Goal: Task Accomplishment & Management: Manage account settings

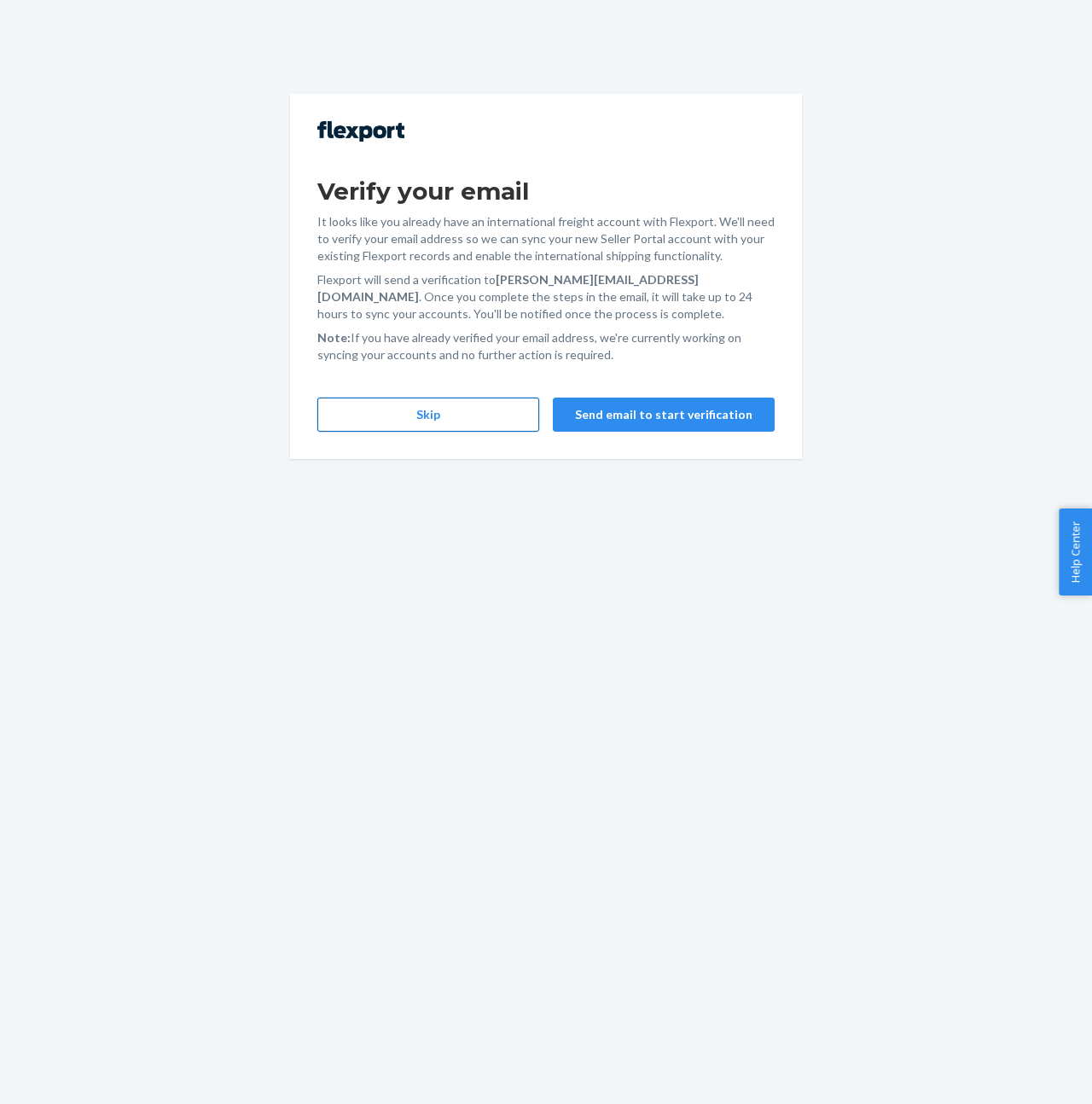
click at [450, 418] on button "Skip" at bounding box center [429, 414] width 222 height 34
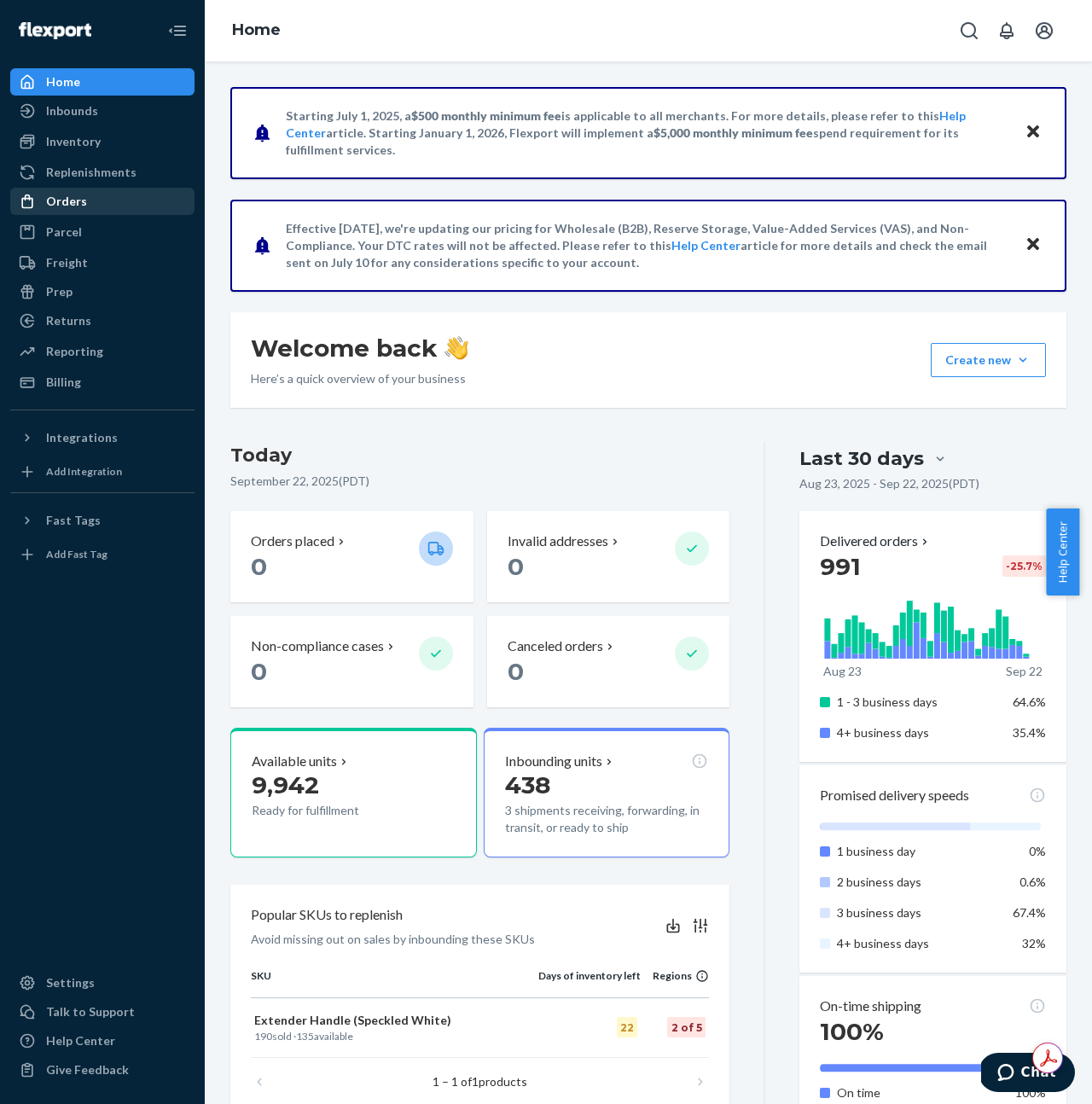
click at [74, 200] on div "Orders" at bounding box center [66, 201] width 41 height 17
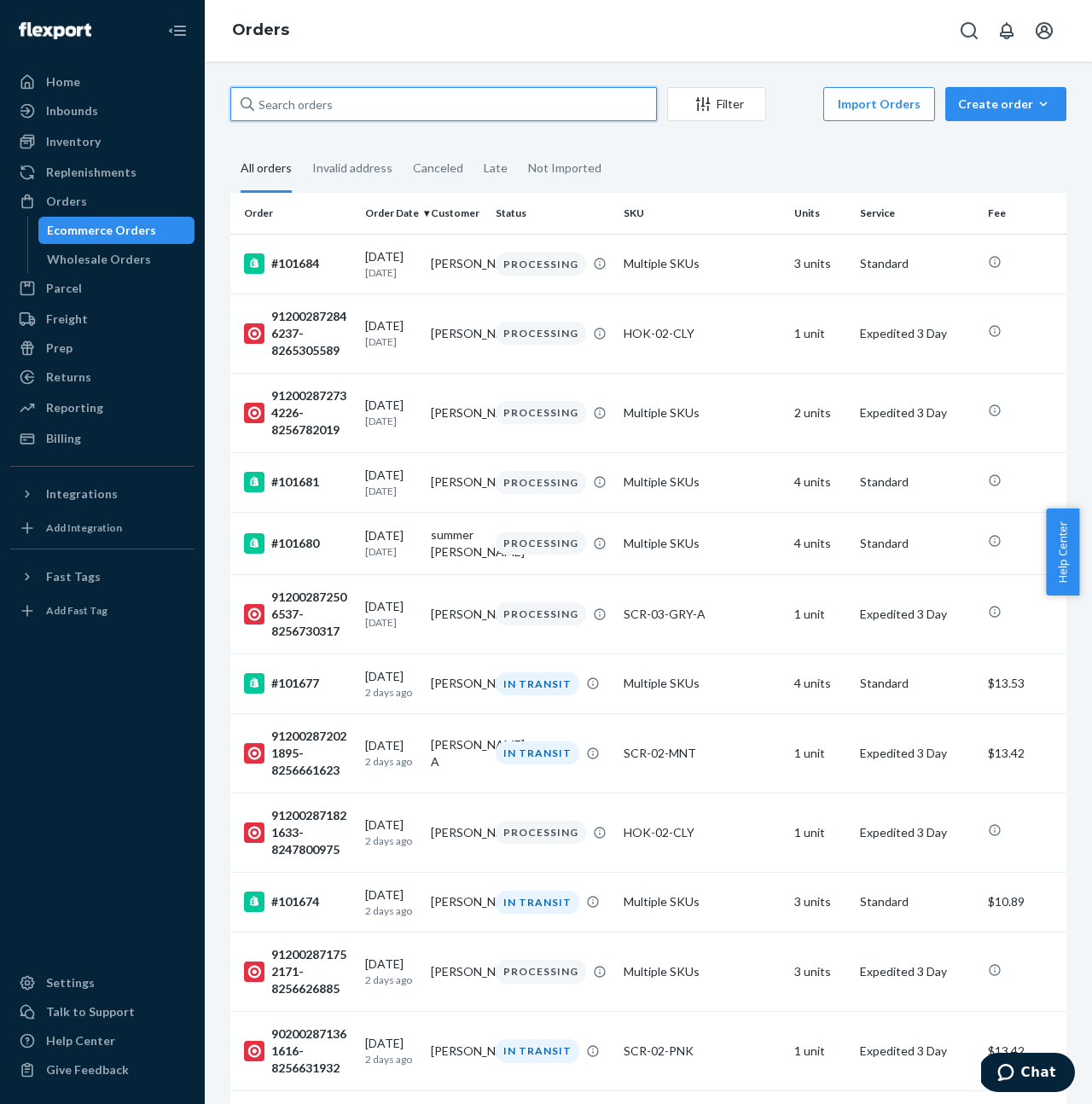
click at [302, 108] on input "text" at bounding box center [443, 104] width 427 height 34
click at [93, 985] on div "Settings" at bounding box center [102, 983] width 181 height 24
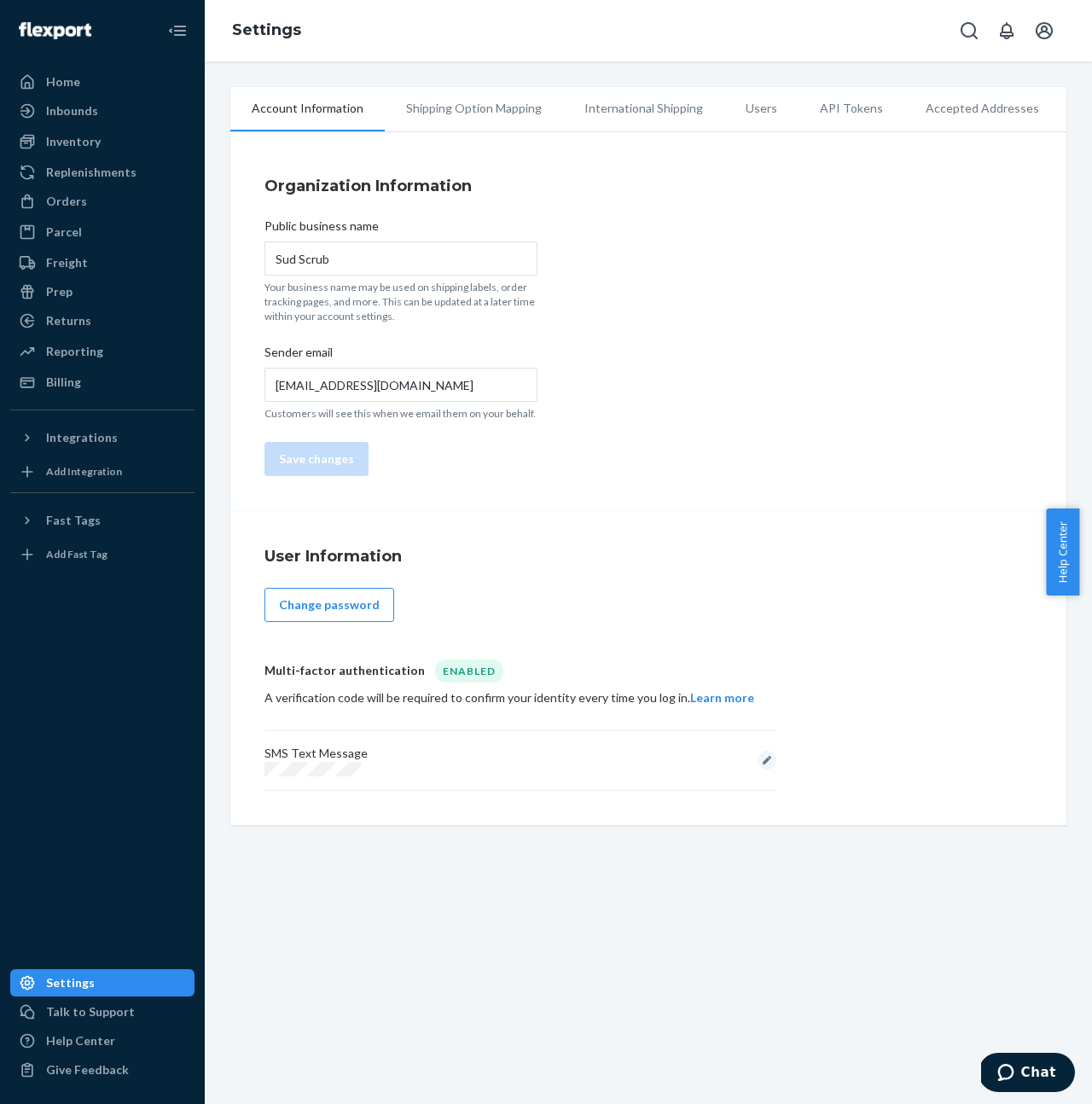
click at [481, 108] on li "Shipping Option Mapping" at bounding box center [474, 108] width 178 height 42
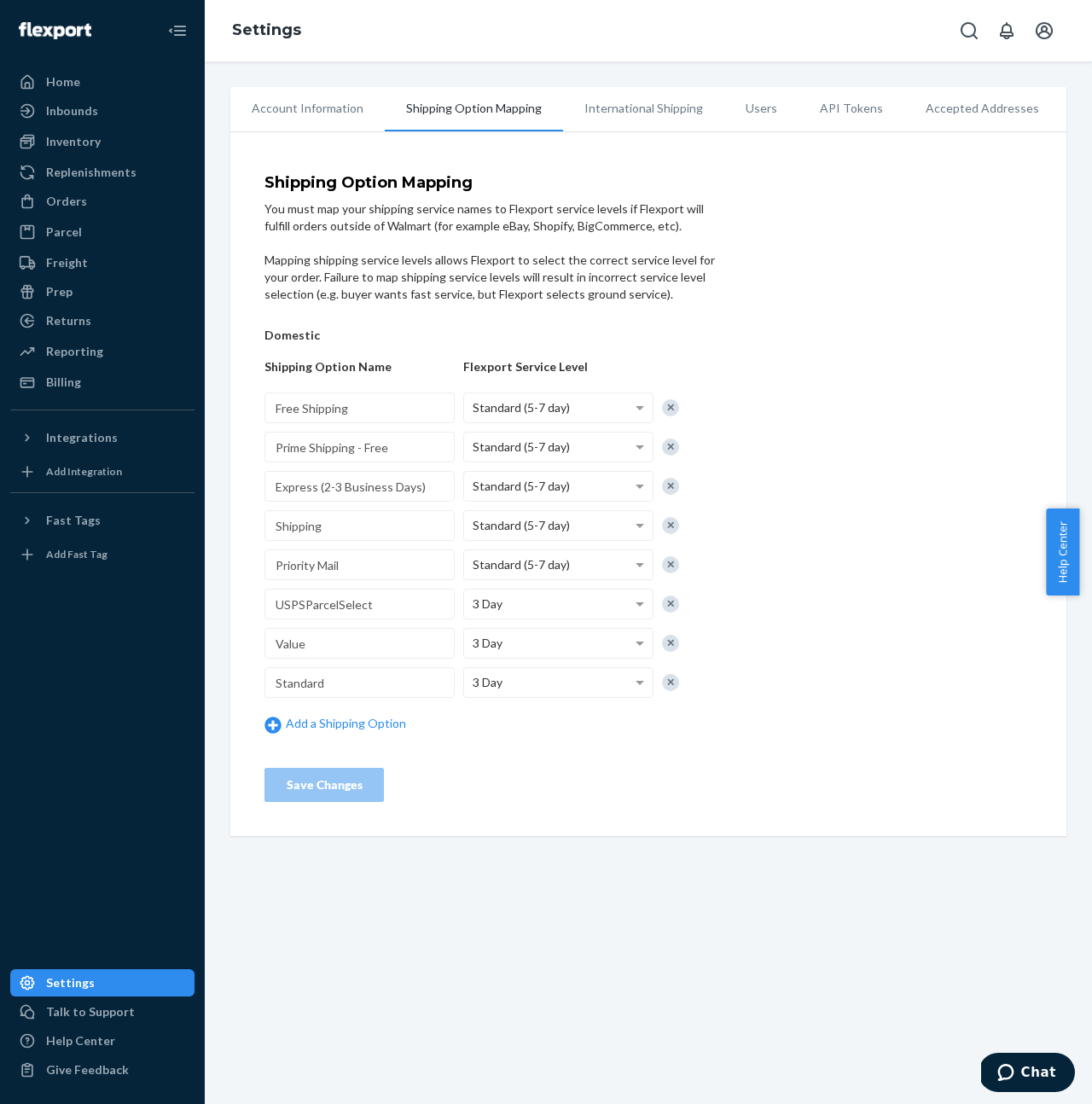
click at [652, 109] on li "International Shipping" at bounding box center [643, 108] width 162 height 42
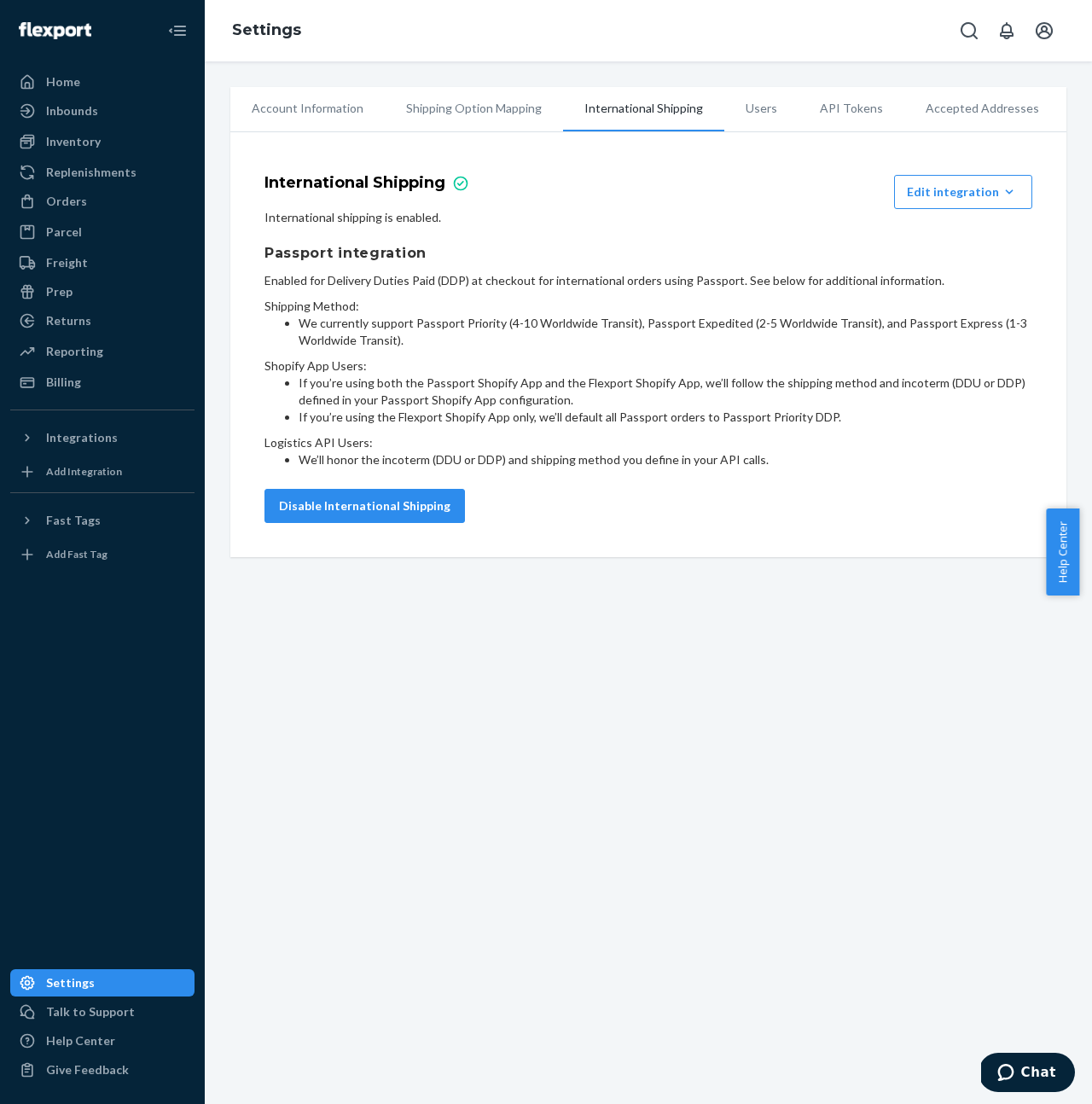
click at [474, 117] on li "Shipping Option Mapping" at bounding box center [474, 108] width 178 height 42
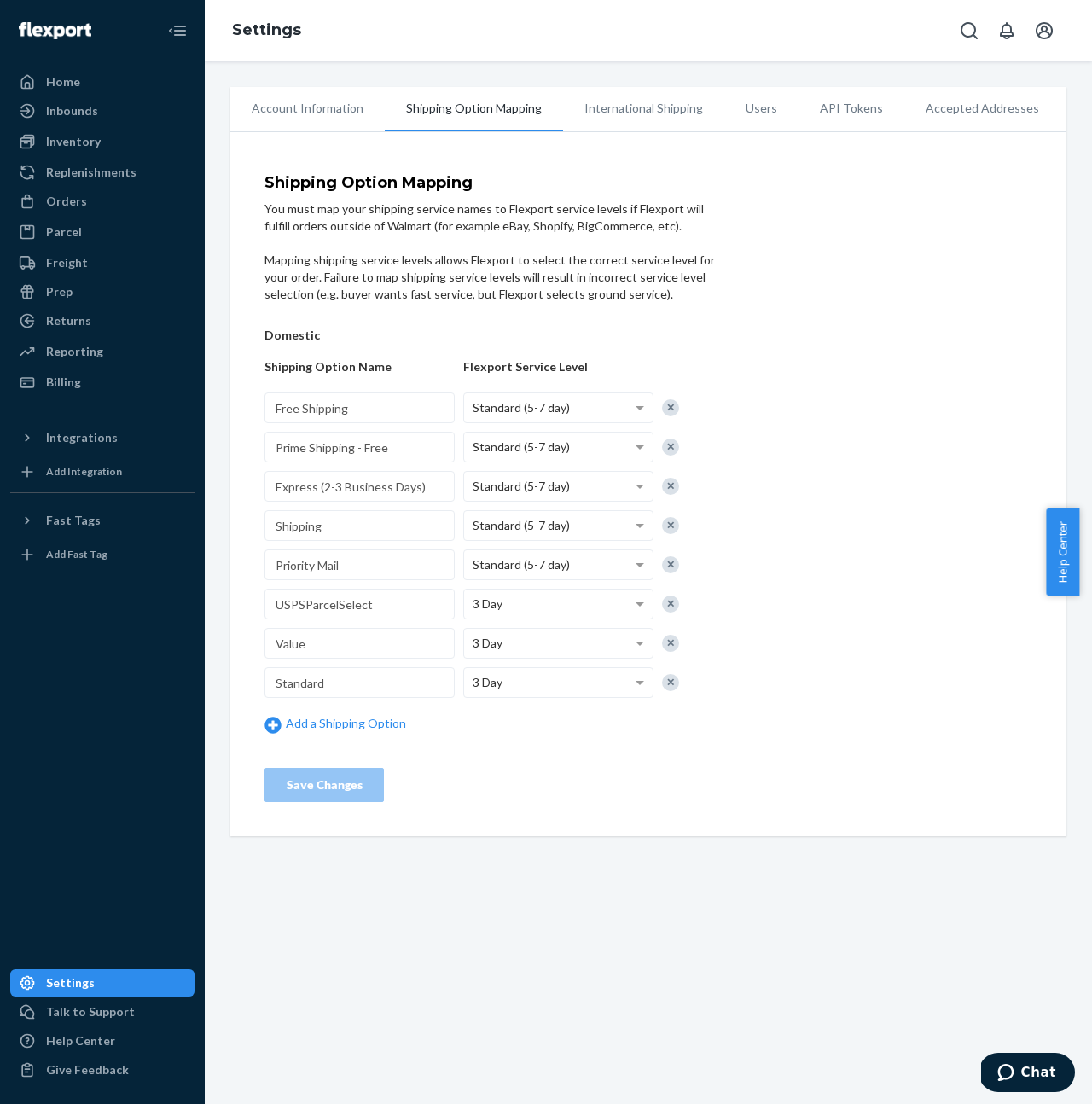
click at [579, 116] on li "International Shipping" at bounding box center [643, 108] width 162 height 42
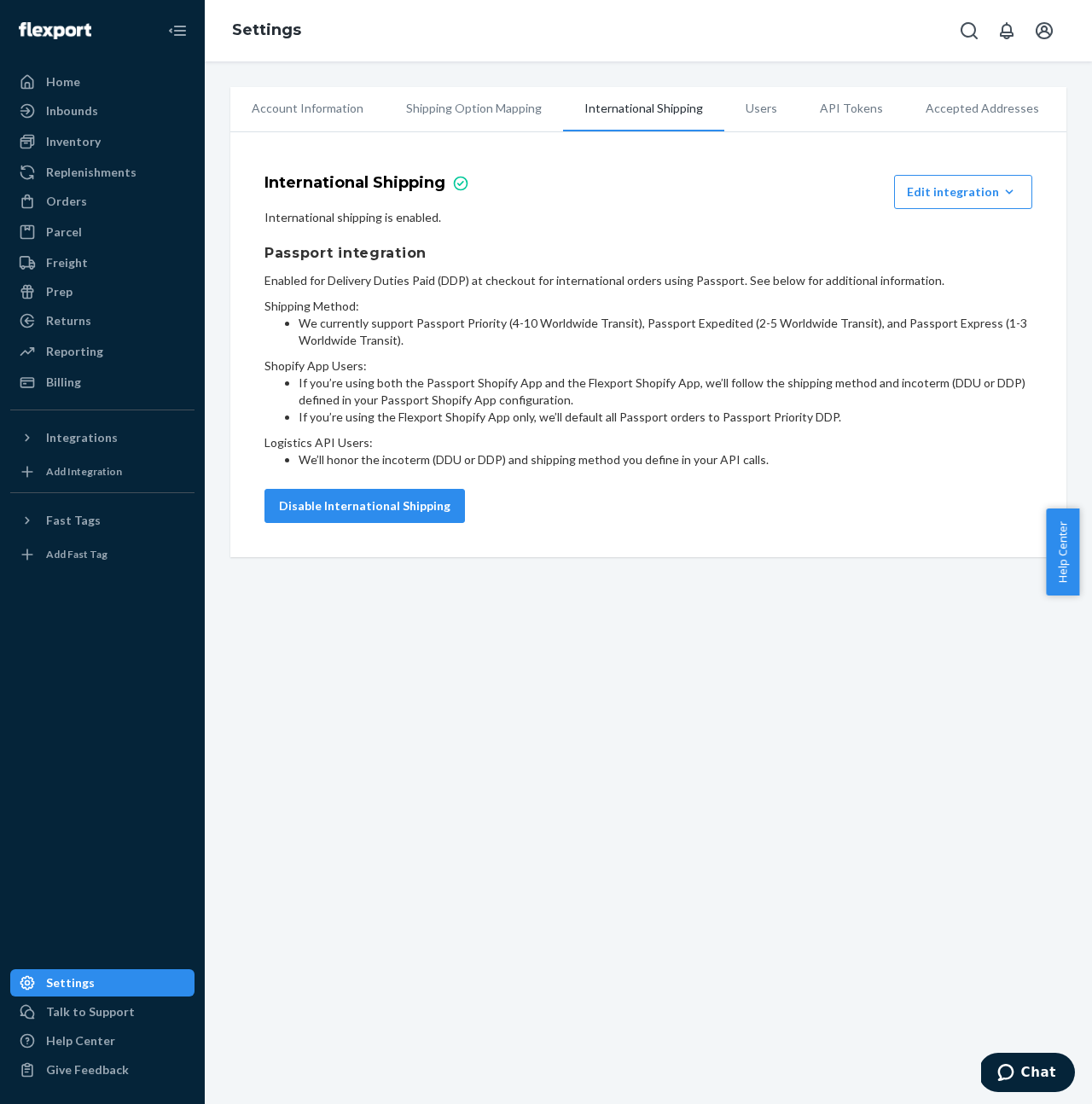
click at [285, 109] on li "Account Information" at bounding box center [307, 108] width 154 height 42
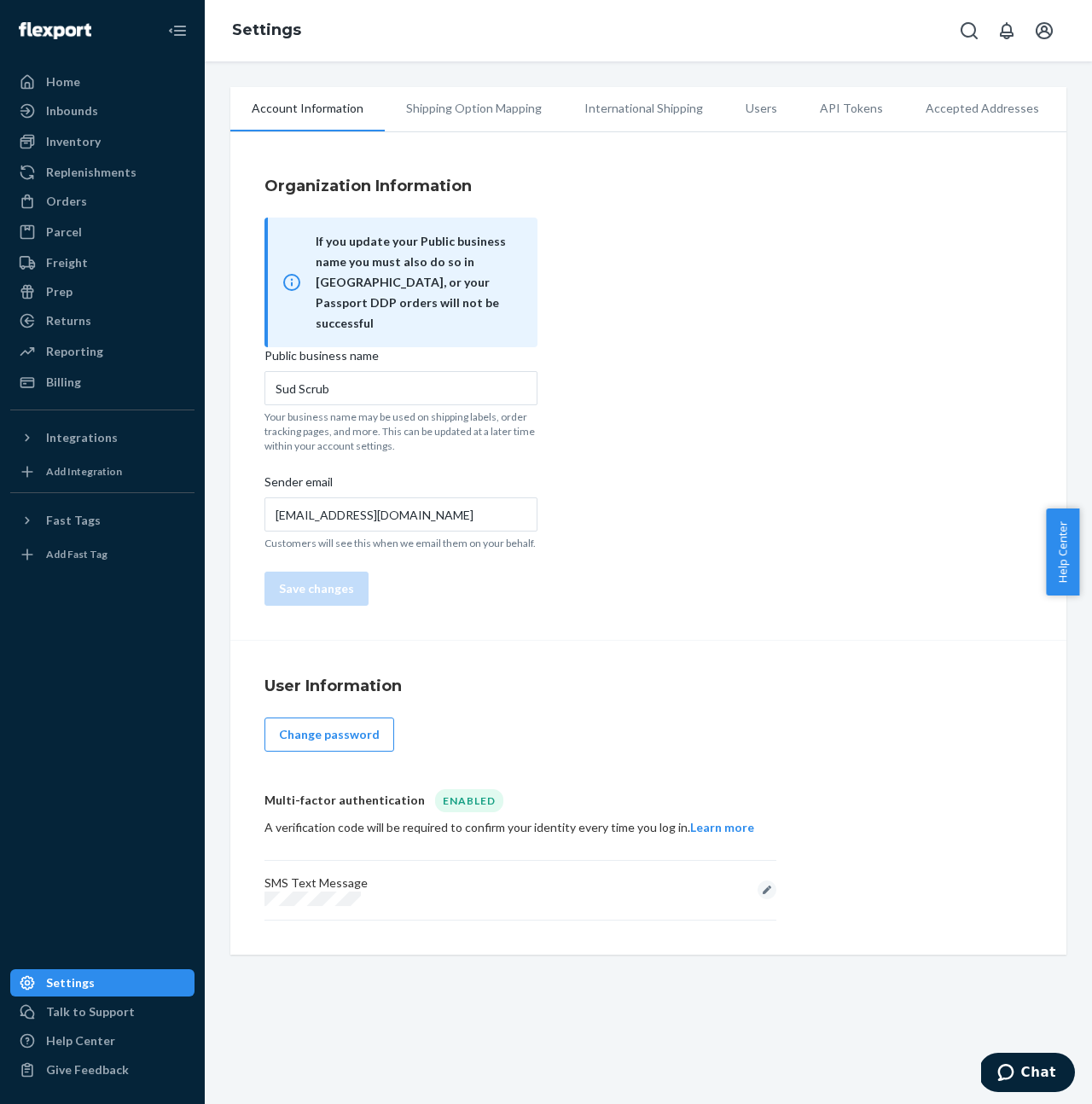
click at [819, 113] on li "API Tokens" at bounding box center [851, 108] width 106 height 42
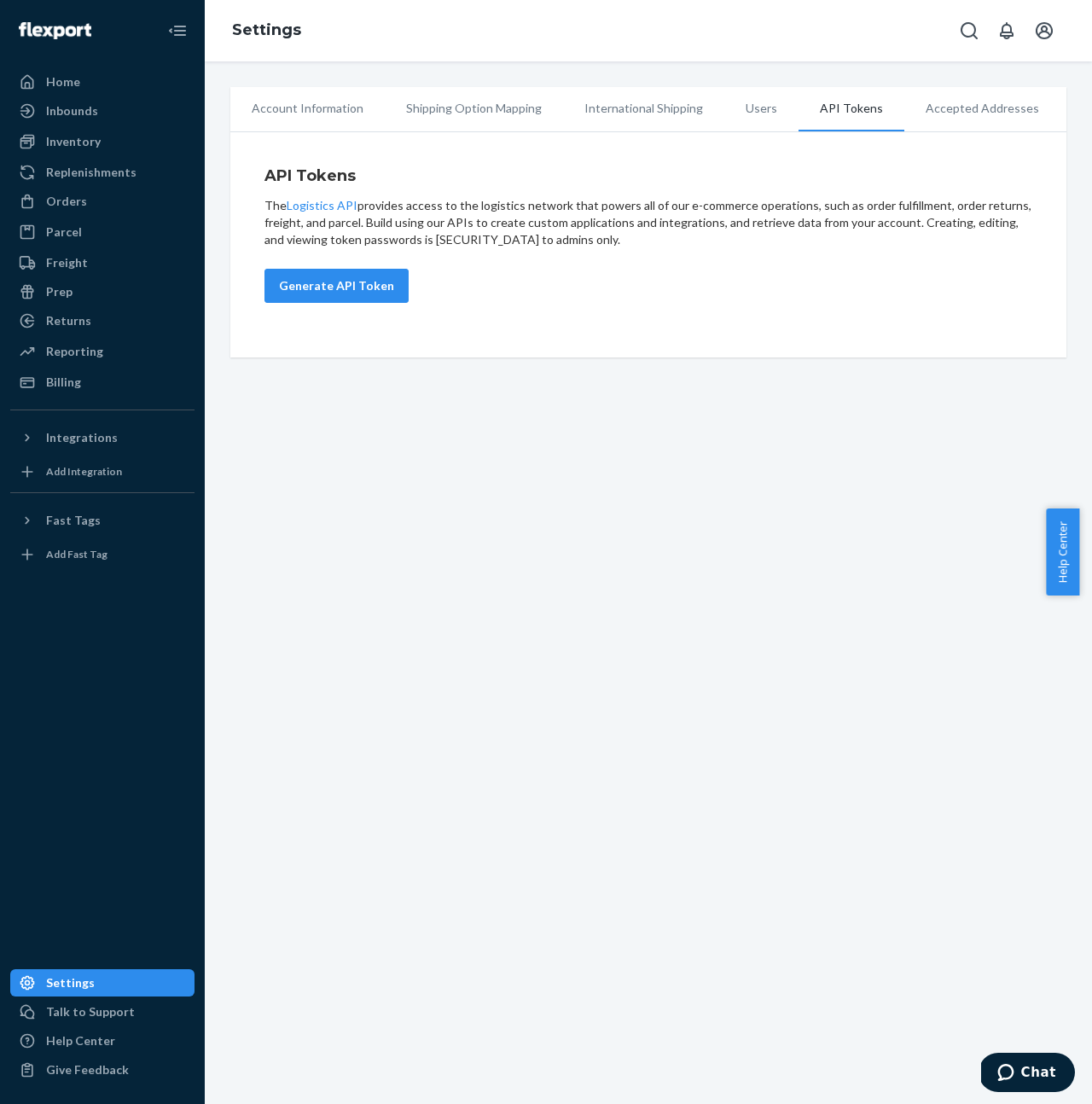
click at [750, 111] on li "Users" at bounding box center [761, 108] width 74 height 42
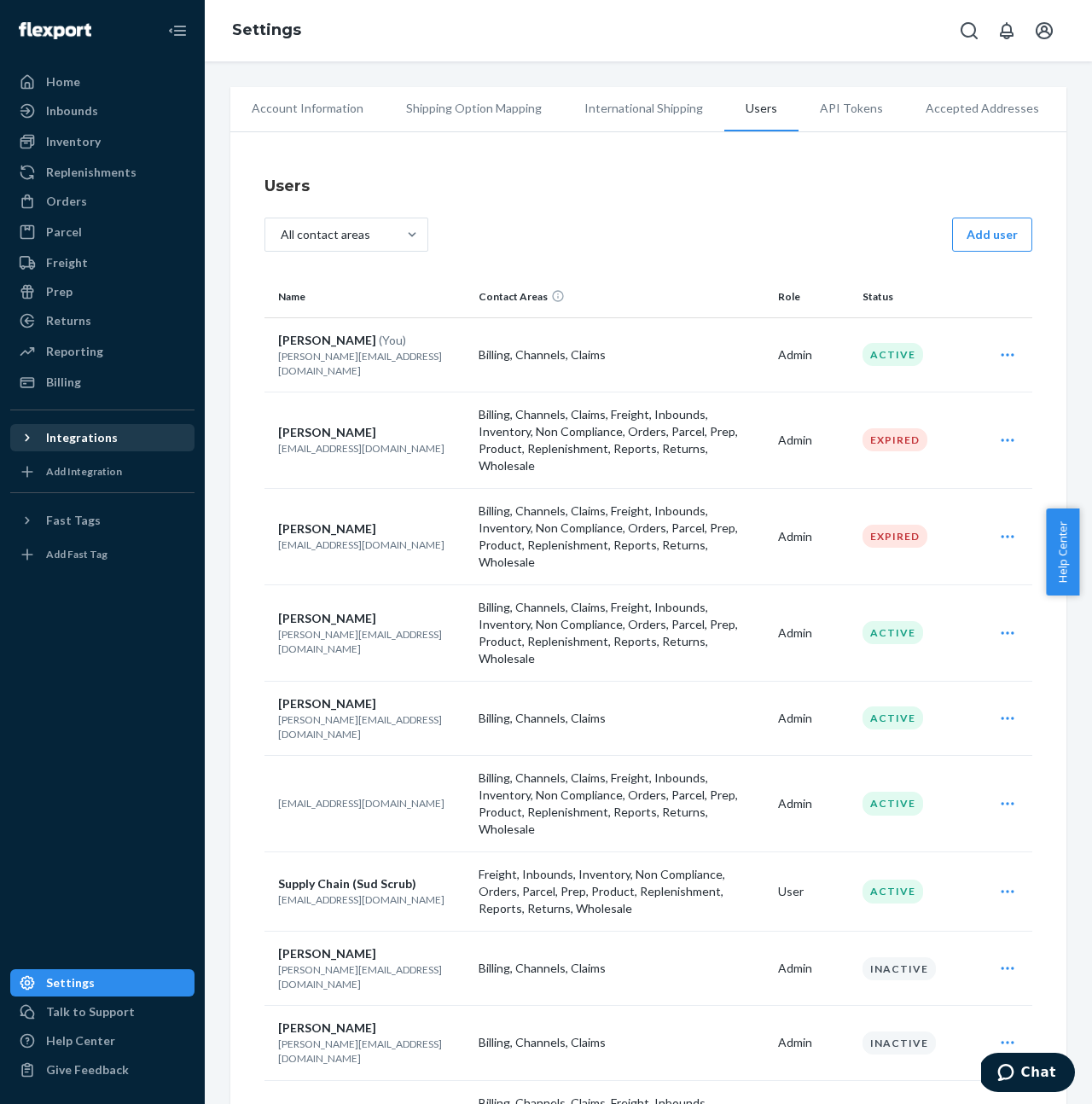
click at [26, 425] on button "Integrations" at bounding box center [102, 438] width 184 height 28
click at [66, 463] on div "Shopify" at bounding box center [67, 466] width 42 height 17
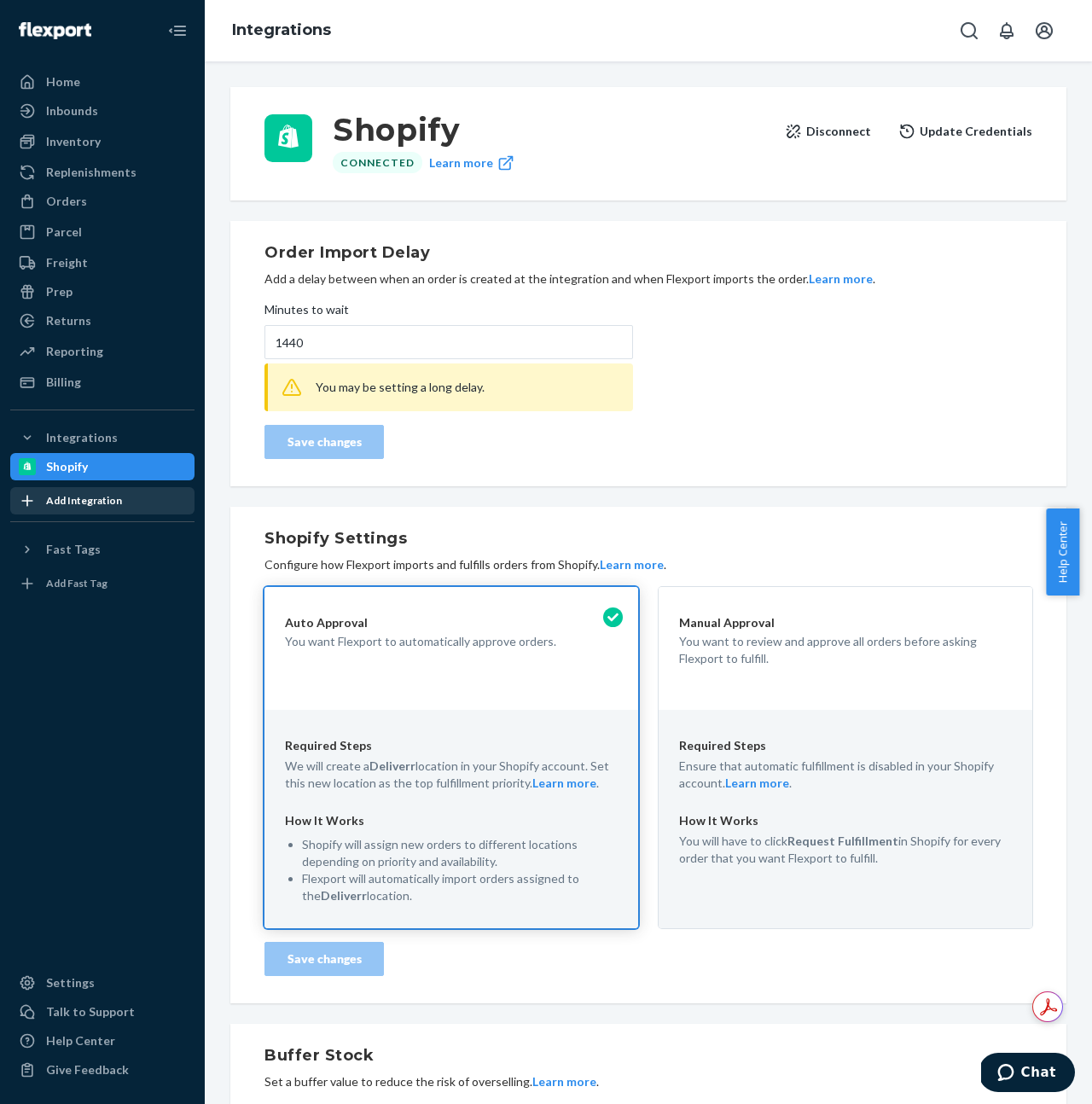
click at [101, 503] on div "Add Integration" at bounding box center [84, 500] width 76 height 15
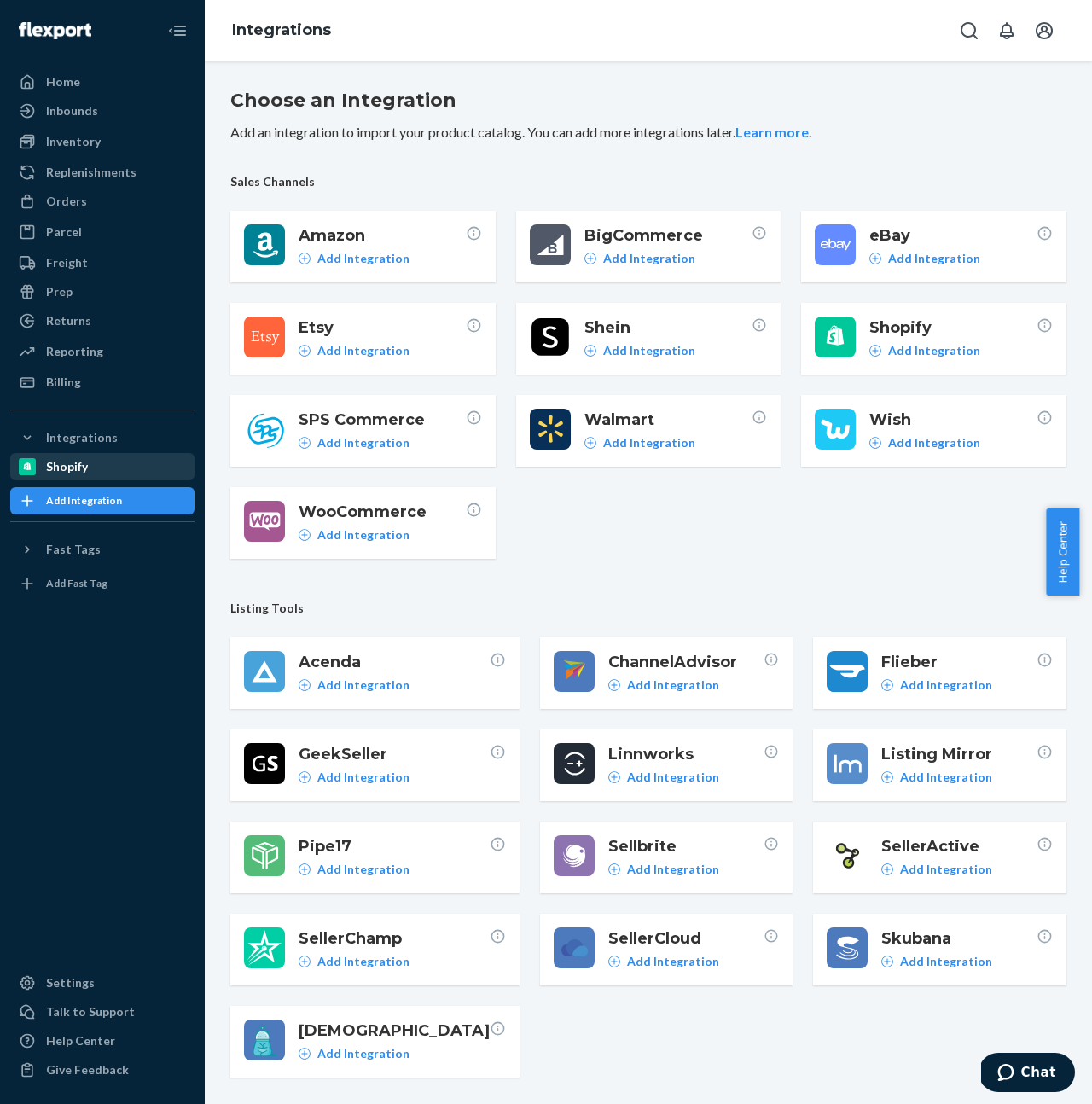
click at [53, 457] on div "Shopify" at bounding box center [102, 466] width 181 height 24
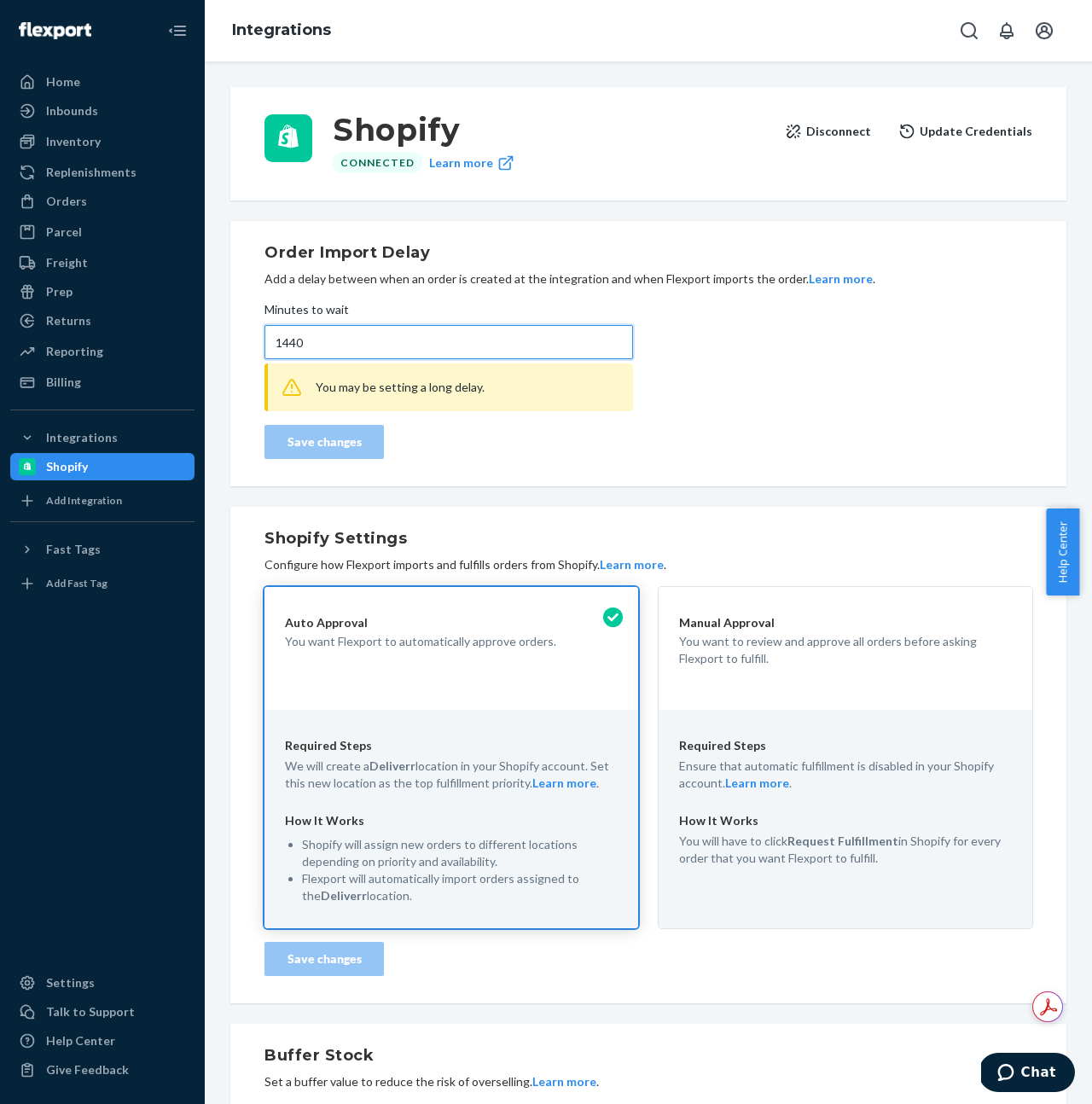
drag, startPoint x: 349, startPoint y: 337, endPoint x: 199, endPoint y: 333, distance: 150.1
click at [199, 333] on div "Home Inbounds Shipping Plans Problems Inventory Products Replenishments Orders …" at bounding box center [546, 552] width 1092 height 1104
type input "720"
drag, startPoint x: 425, startPoint y: 457, endPoint x: 396, endPoint y: 458, distance: 29.0
click at [425, 456] on div "Order Import Delay Add a delay between when an order is created at the integrat…" at bounding box center [648, 353] width 767 height 224
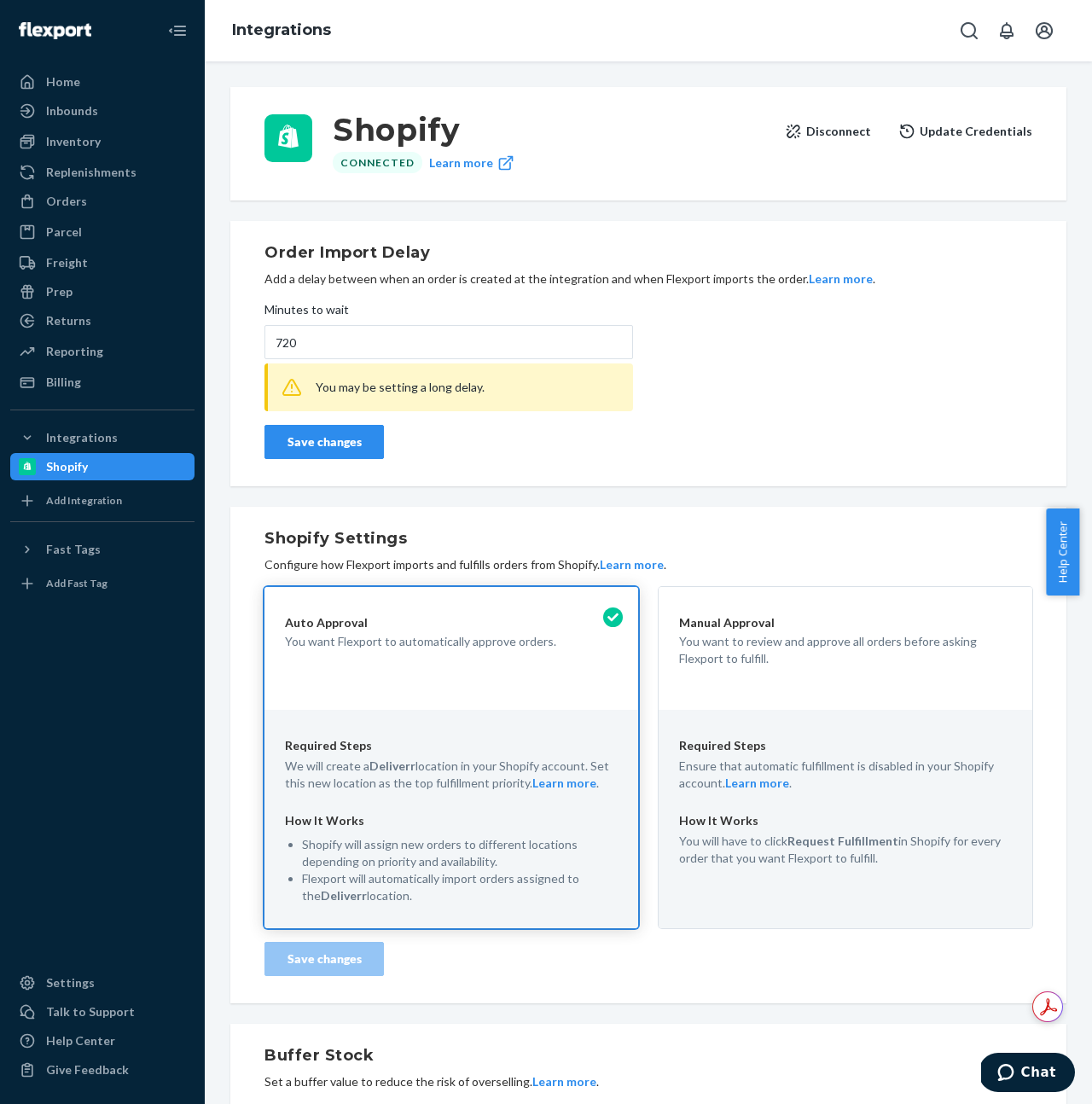
click at [332, 441] on div "Save changes" at bounding box center [324, 441] width 91 height 17
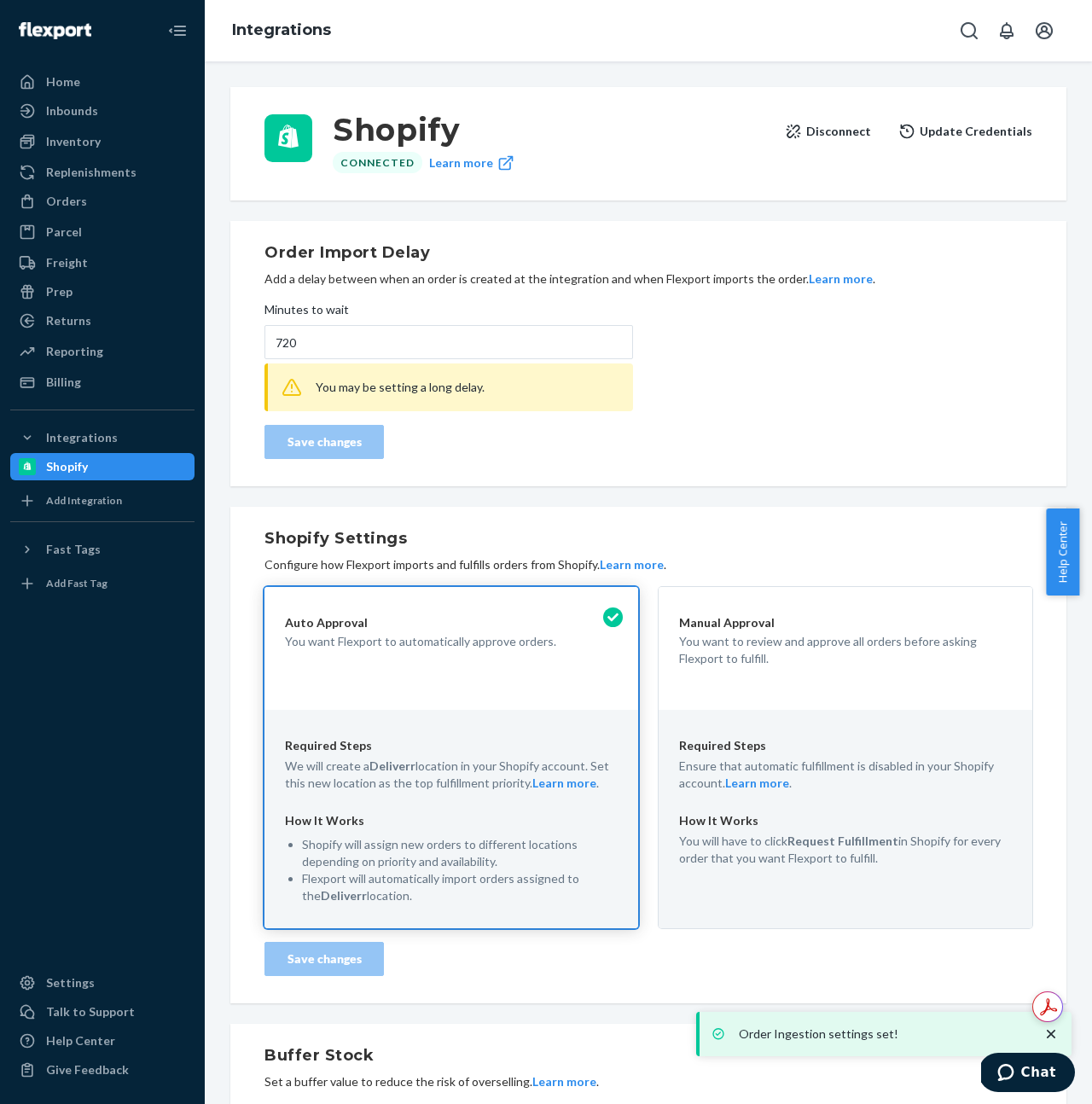
click at [833, 280] on button "Learn more" at bounding box center [841, 279] width 64 height 17
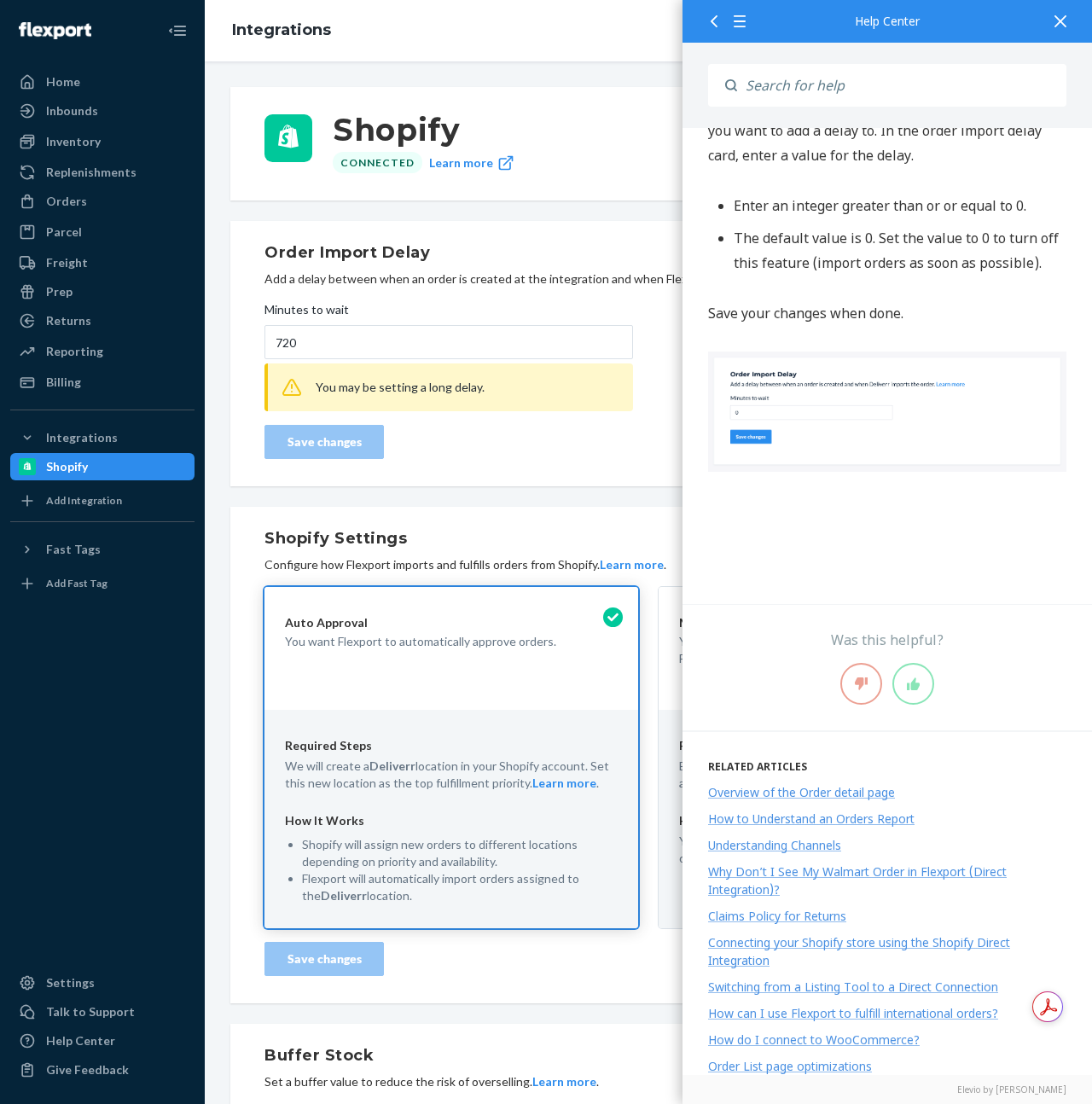
scroll to position [1480, 0]
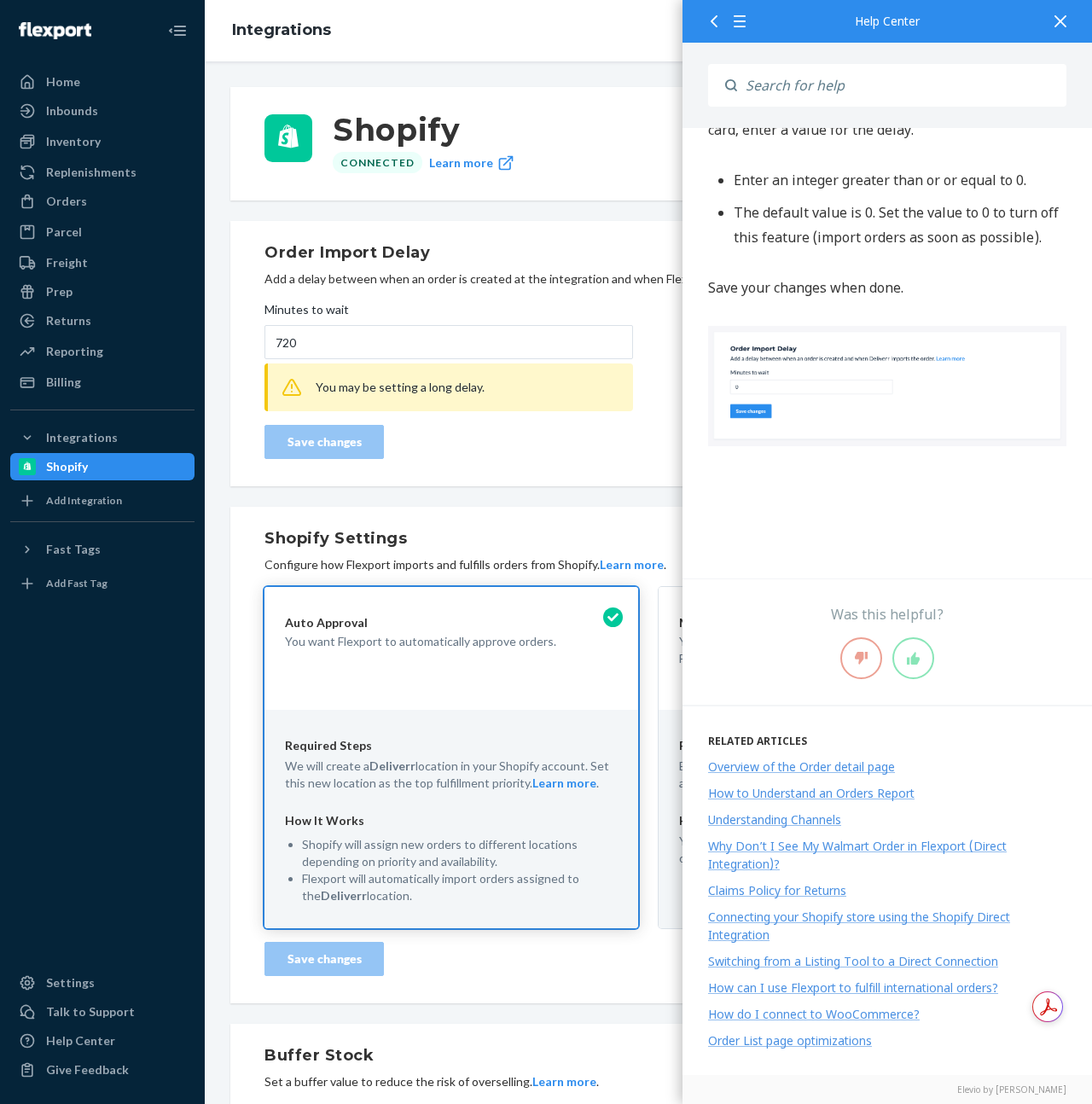
click at [1061, 30] on div at bounding box center [1060, 21] width 38 height 42
